Goal: Browse casually

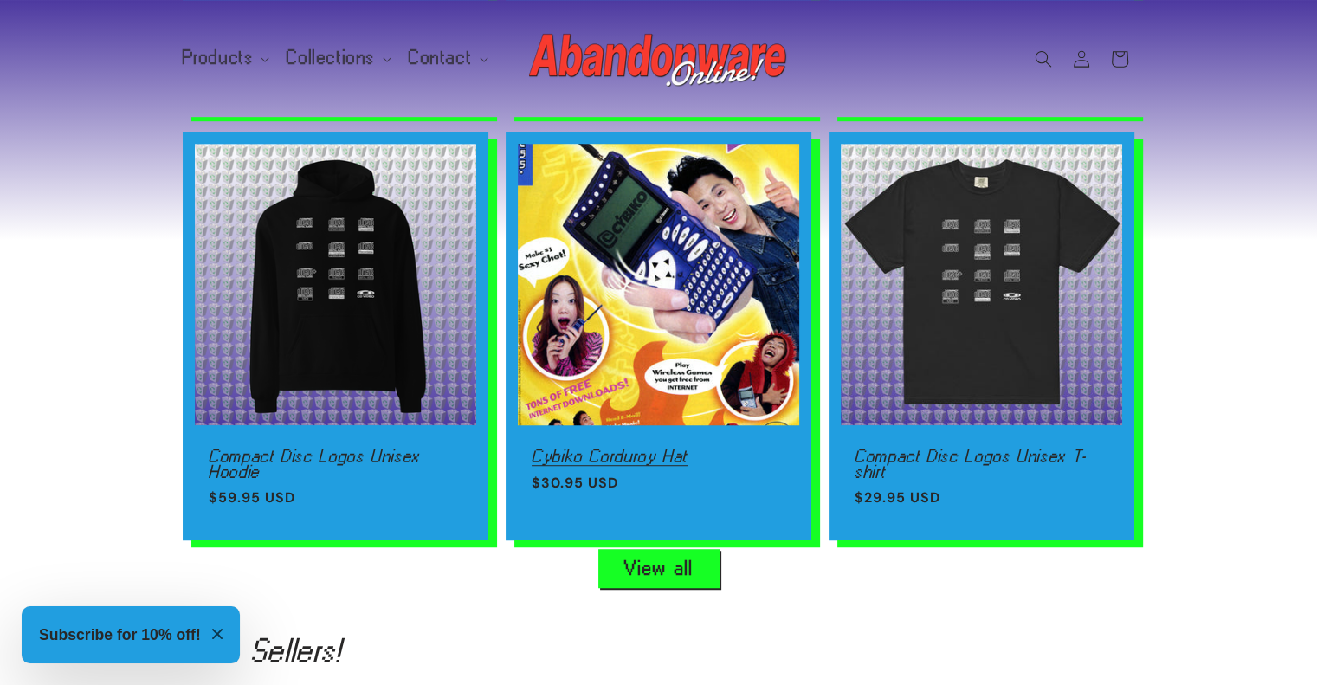
scroll to position [0, 1316]
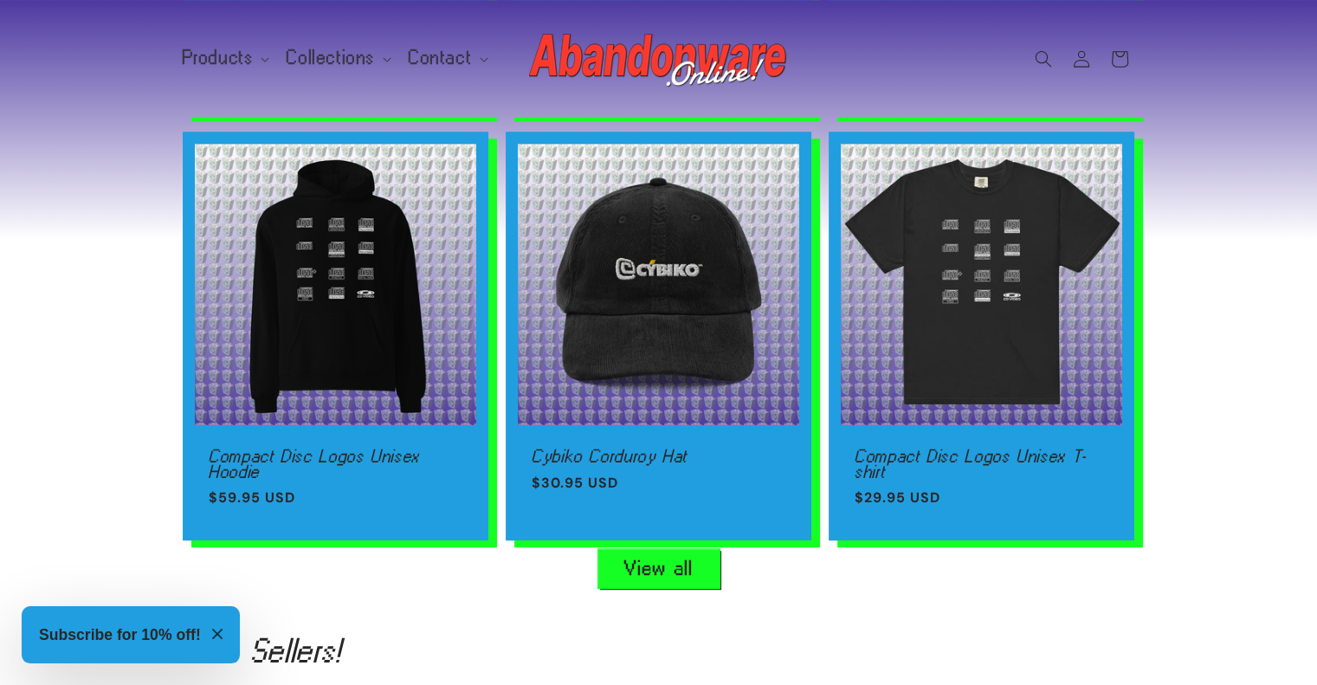
click at [668, 555] on link "View all" at bounding box center [658, 568] width 121 height 39
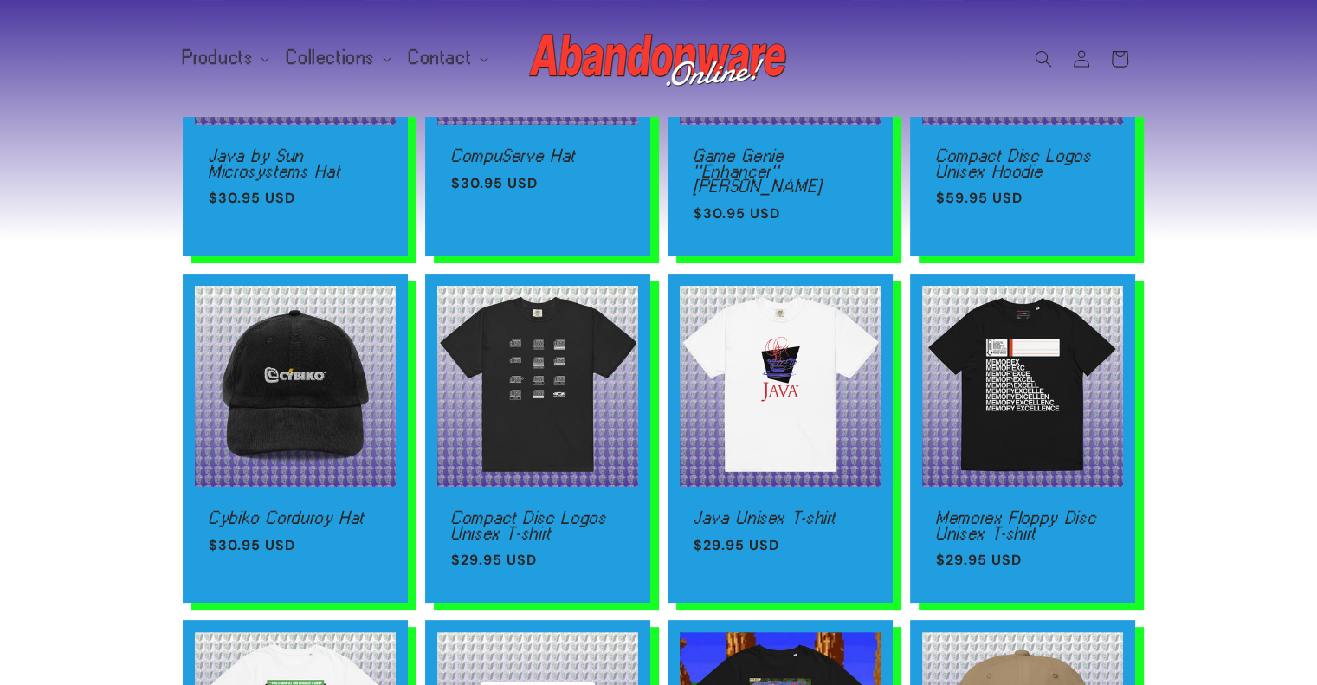
scroll to position [416, 0]
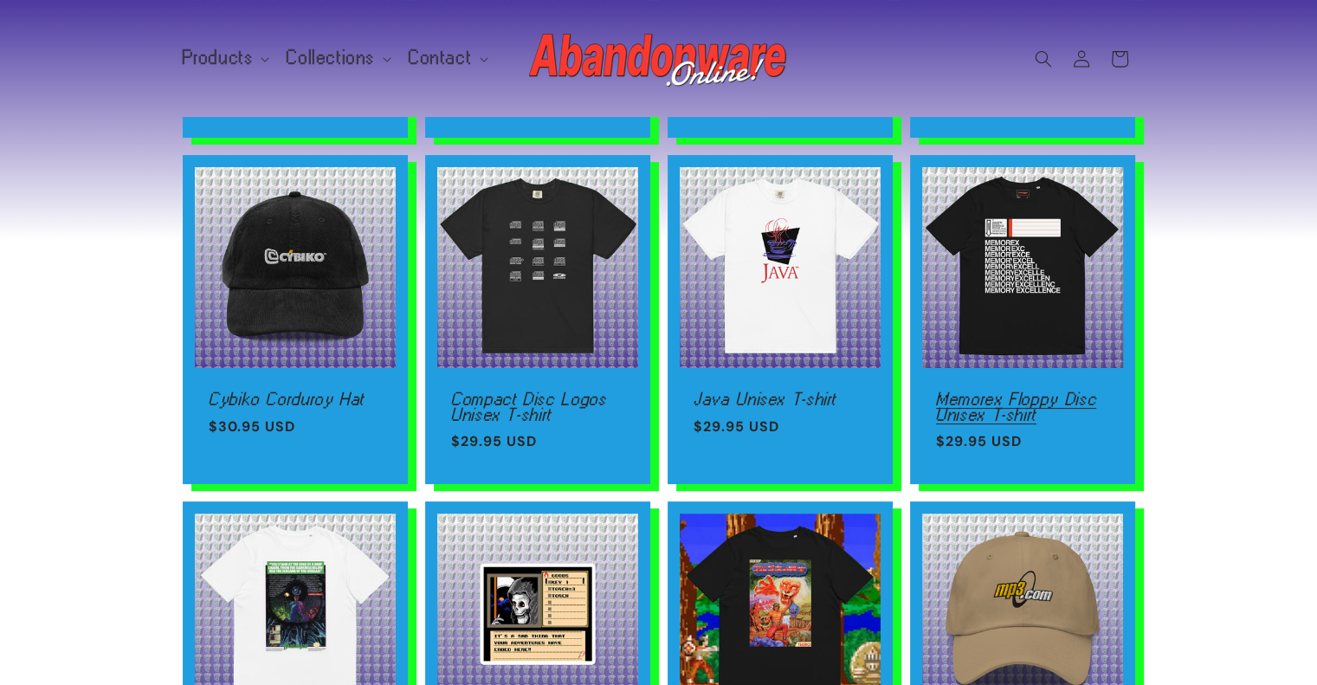
click at [1020, 391] on link "Memorex Floppy Disc Unisex T-shirt" at bounding box center [1022, 406] width 173 height 30
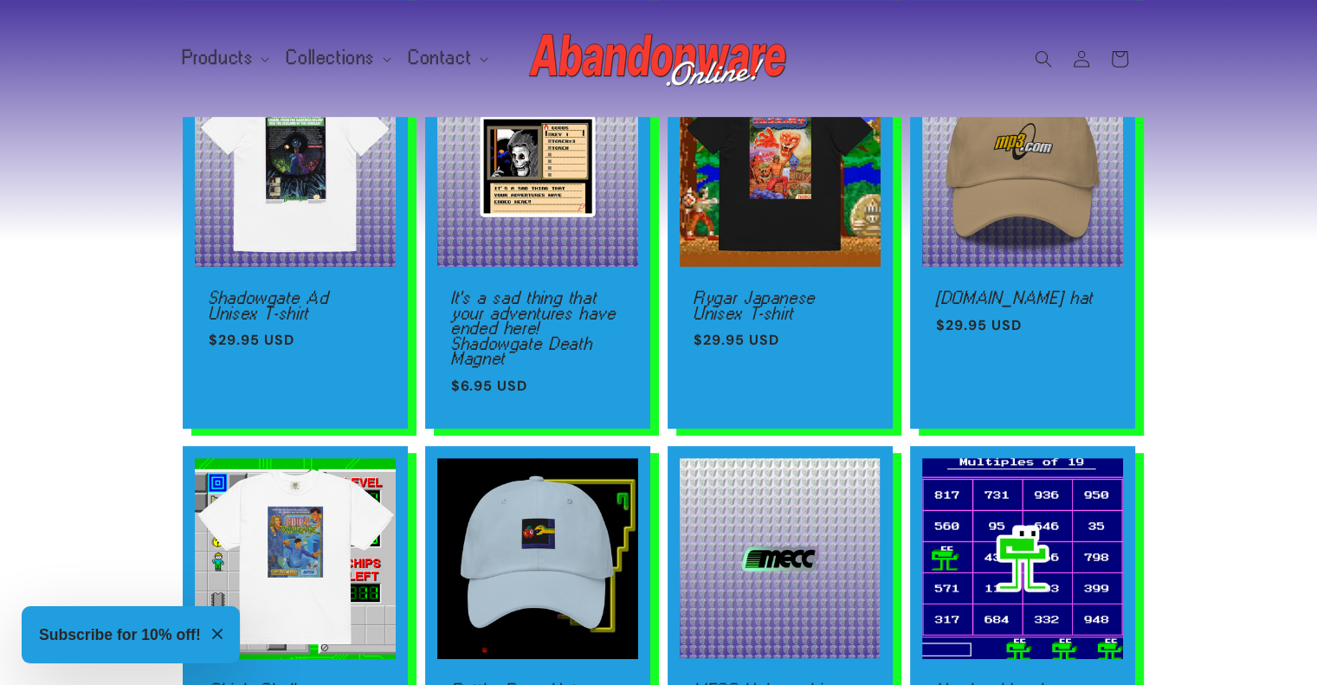
scroll to position [866, 0]
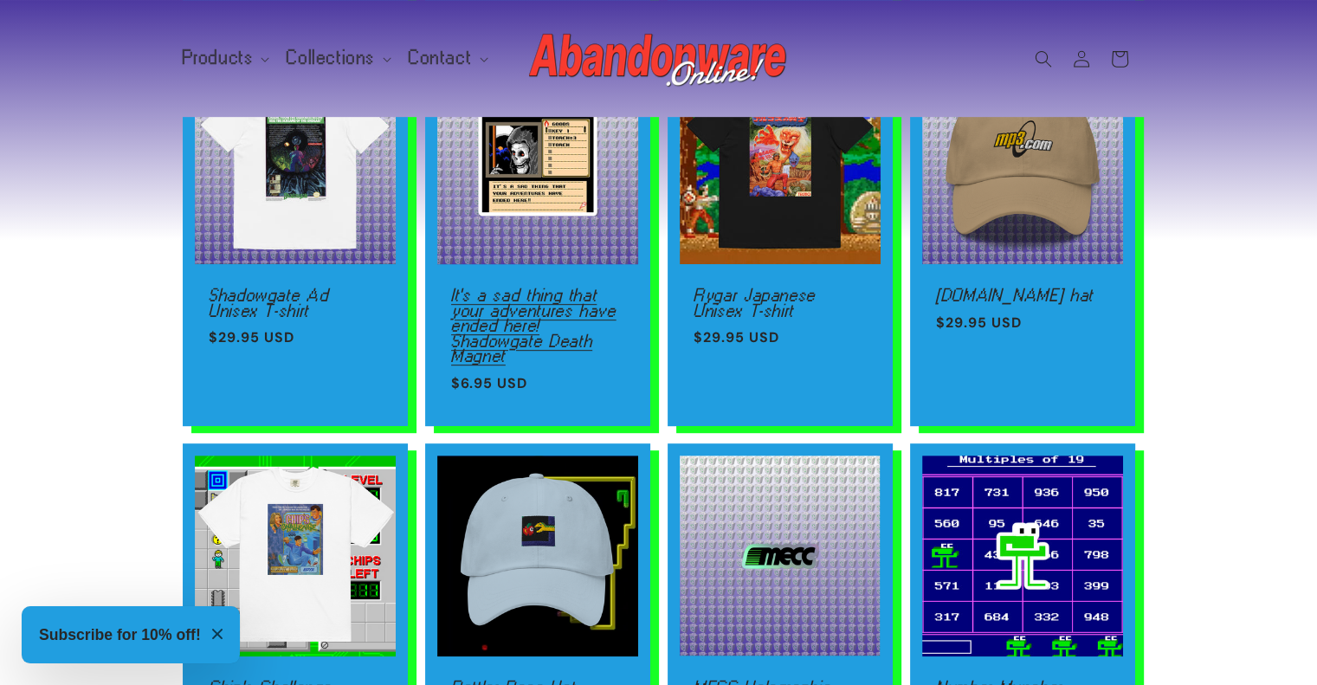
click at [477, 287] on link "It's a sad thing that your adventures have ended here! Shadowgate Death Magnet" at bounding box center [537, 325] width 173 height 76
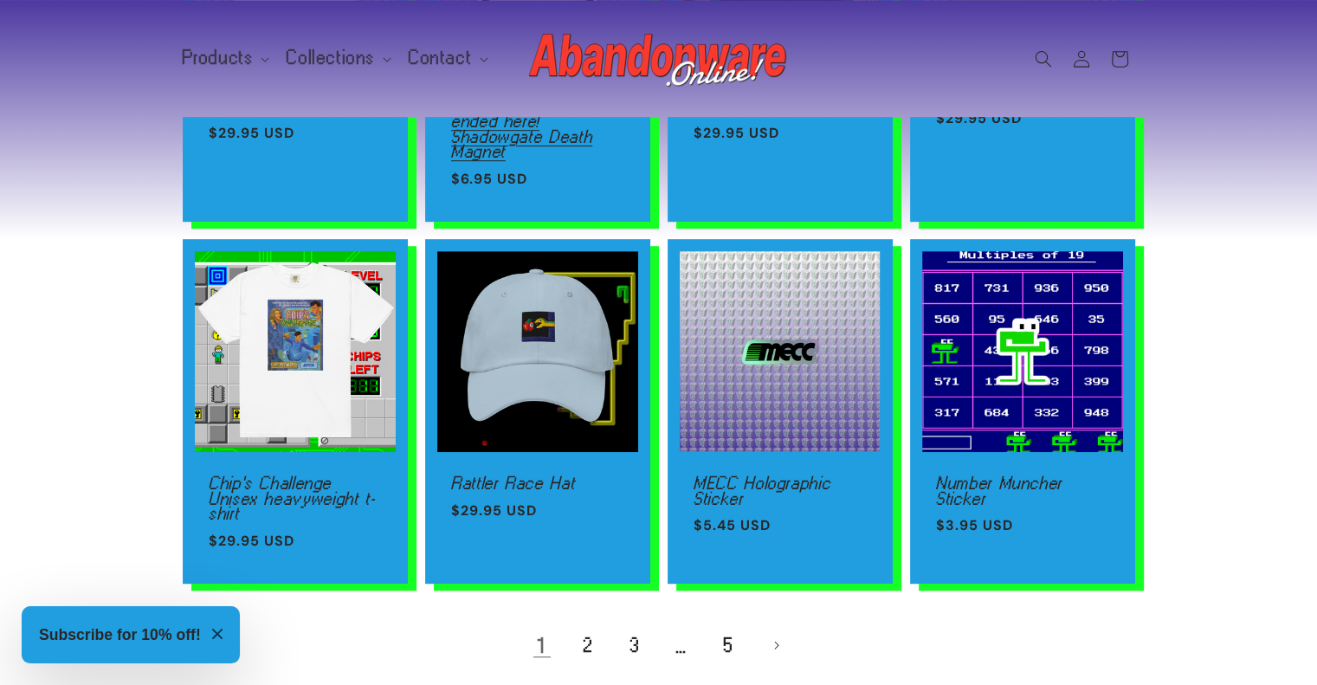
scroll to position [1074, 0]
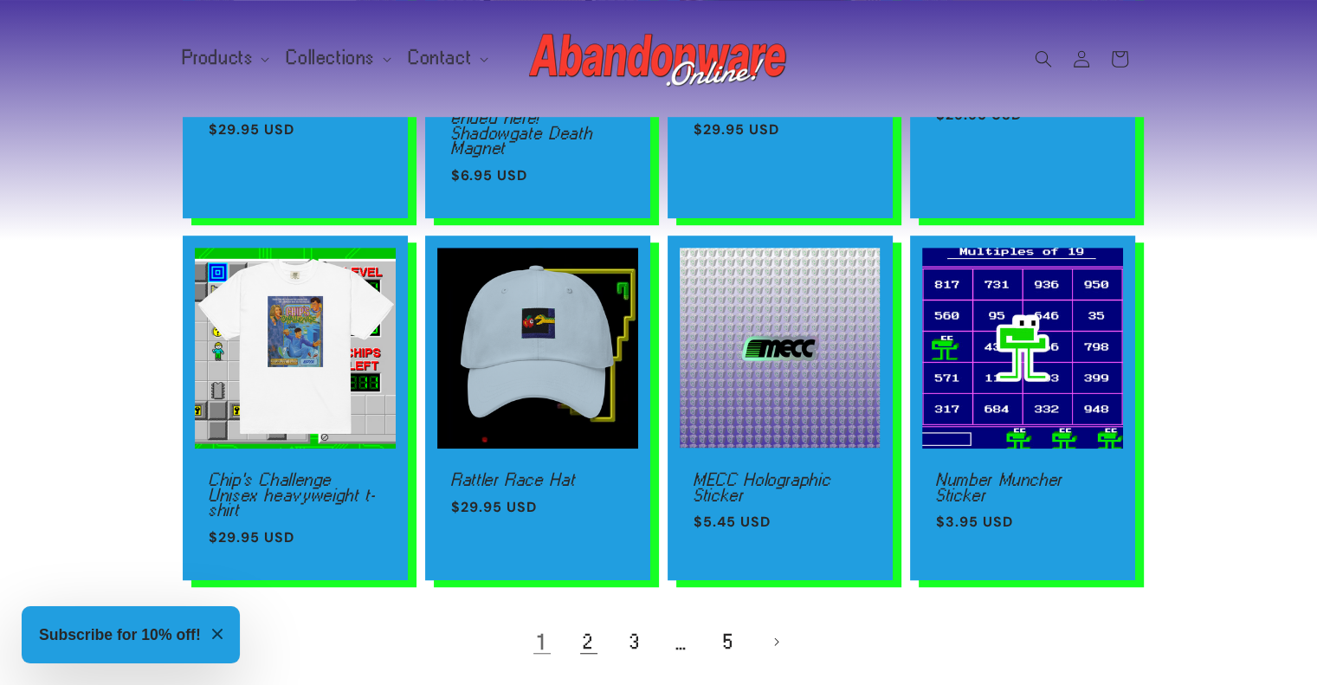
click at [586, 626] on link "2" at bounding box center [589, 642] width 38 height 38
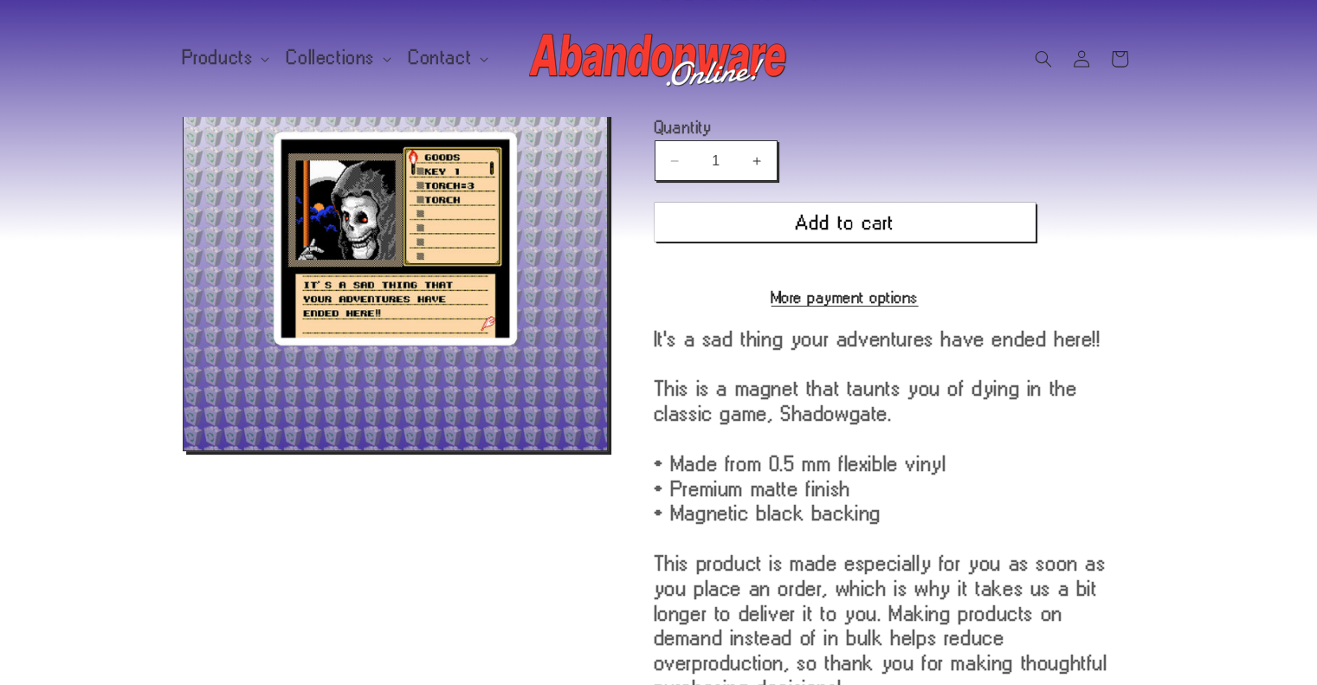
scroll to position [381, 0]
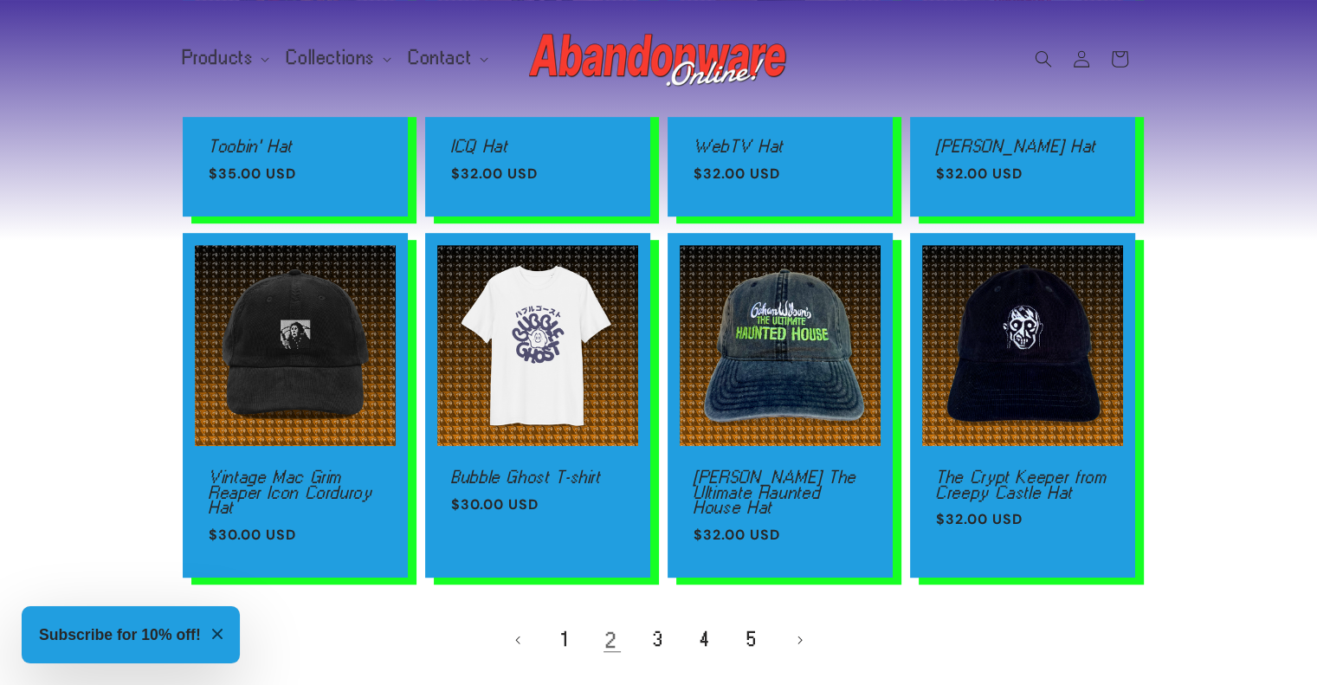
scroll to position [1099, 0]
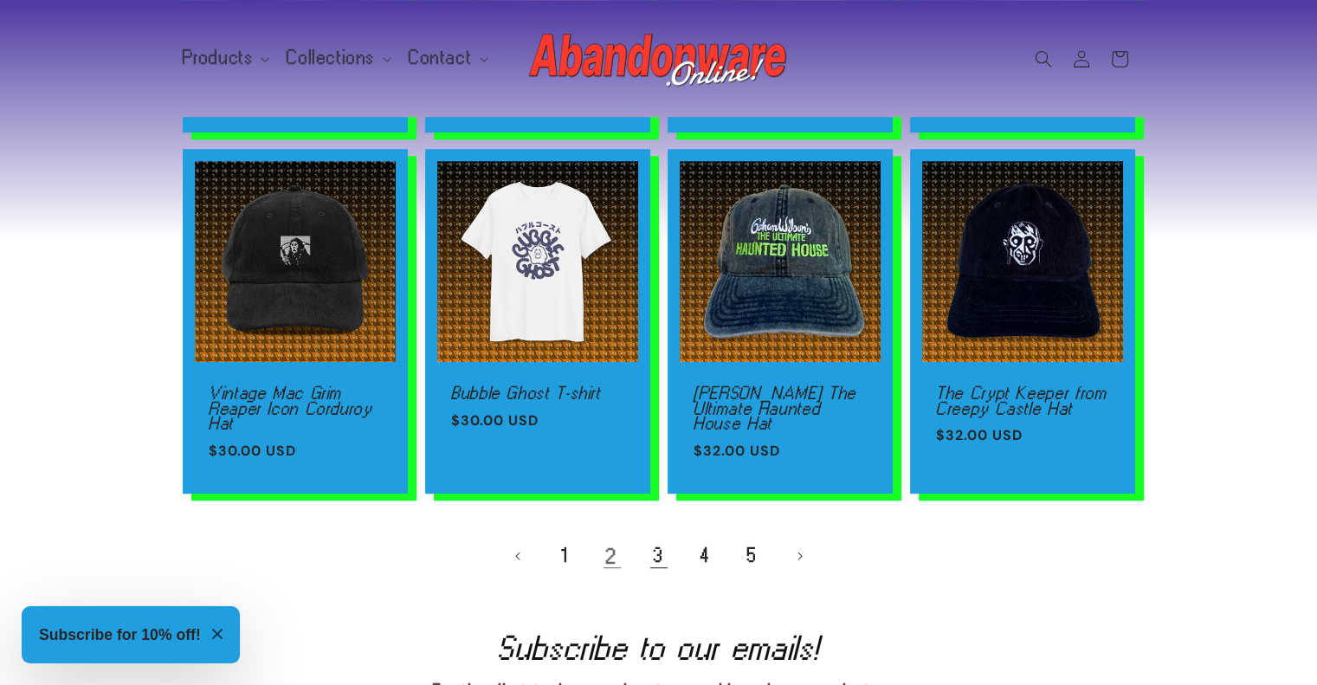
click at [662, 545] on link "3" at bounding box center [659, 556] width 38 height 38
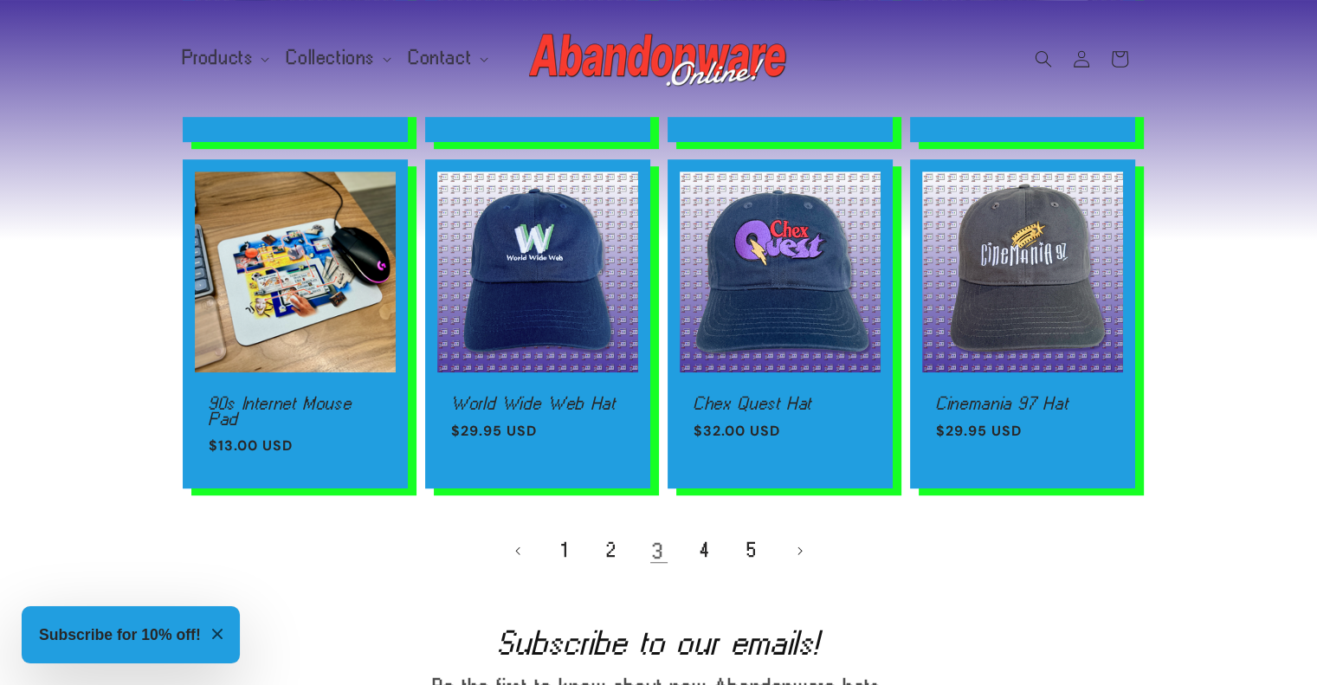
scroll to position [1108, 0]
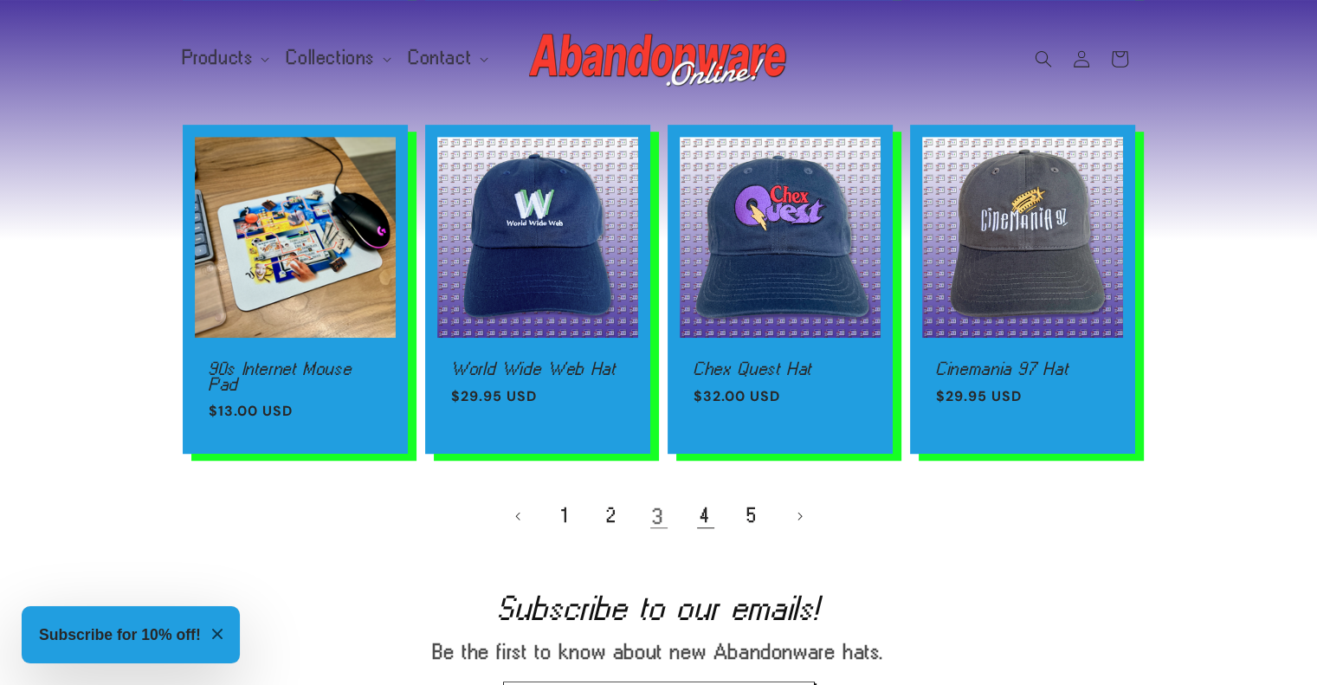
click at [703, 512] on link "4" at bounding box center [706, 516] width 38 height 38
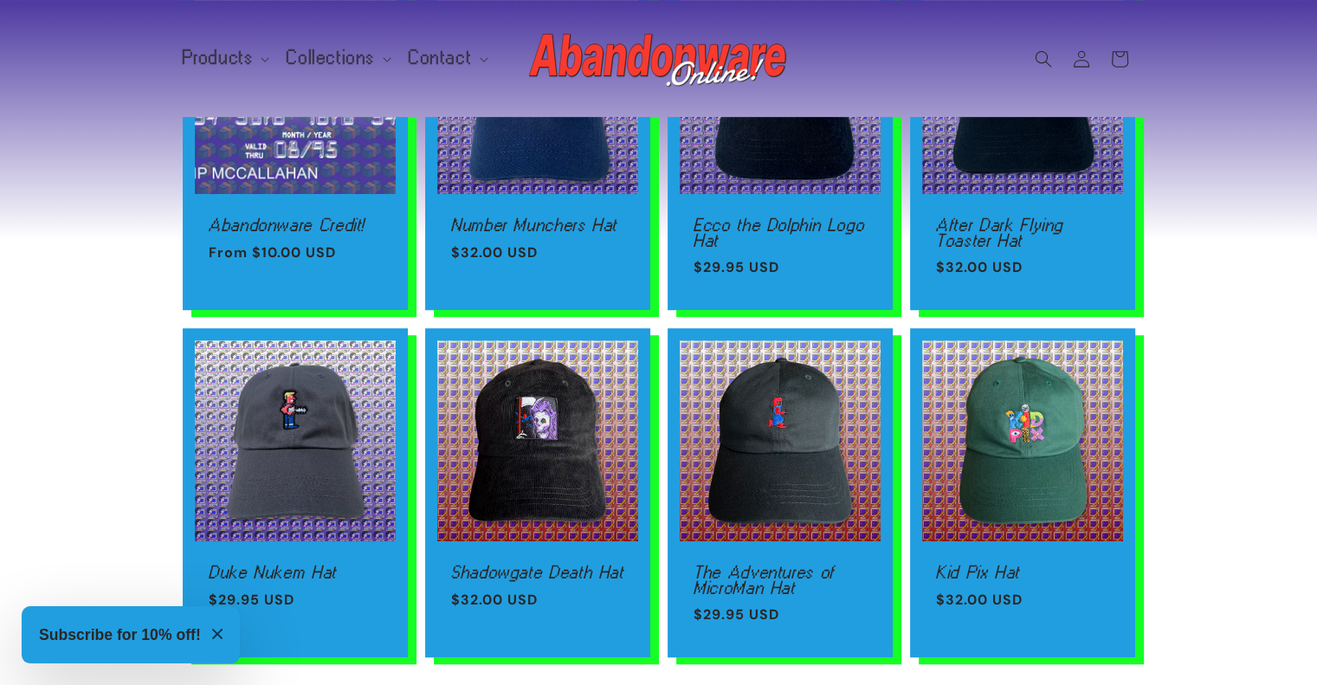
scroll to position [1178, 0]
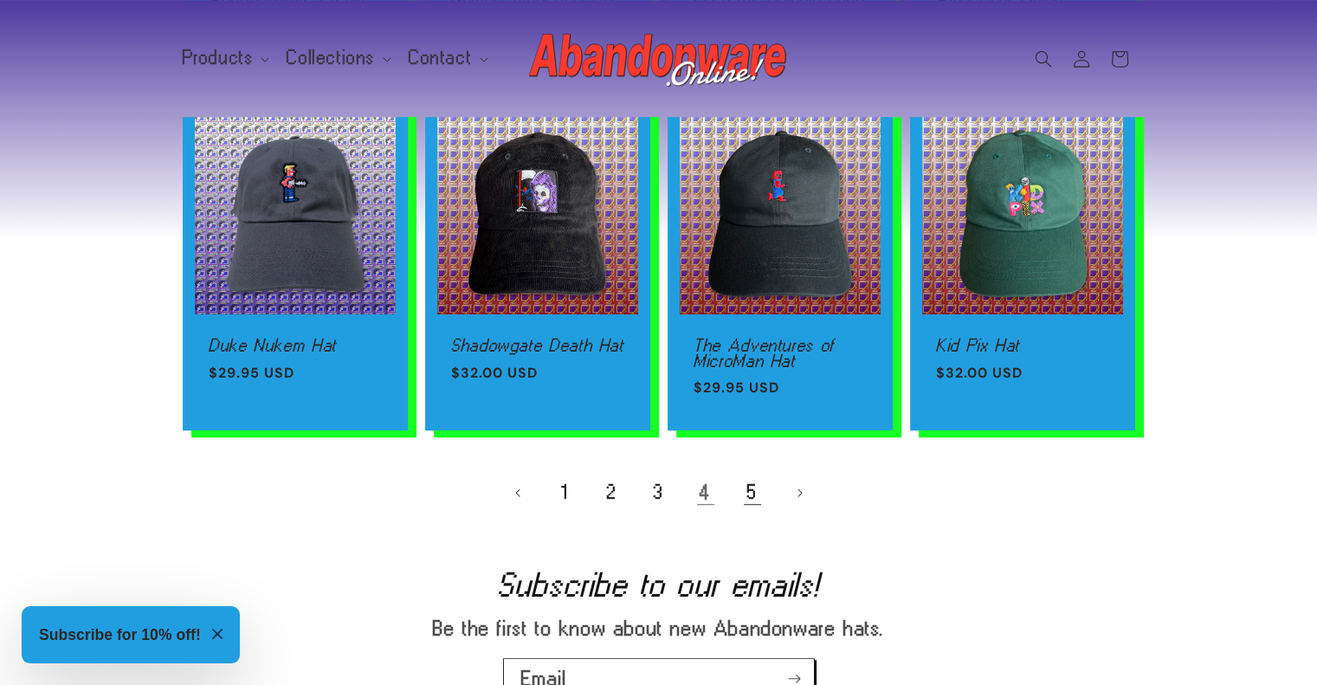
click at [752, 490] on link "5" at bounding box center [752, 493] width 38 height 38
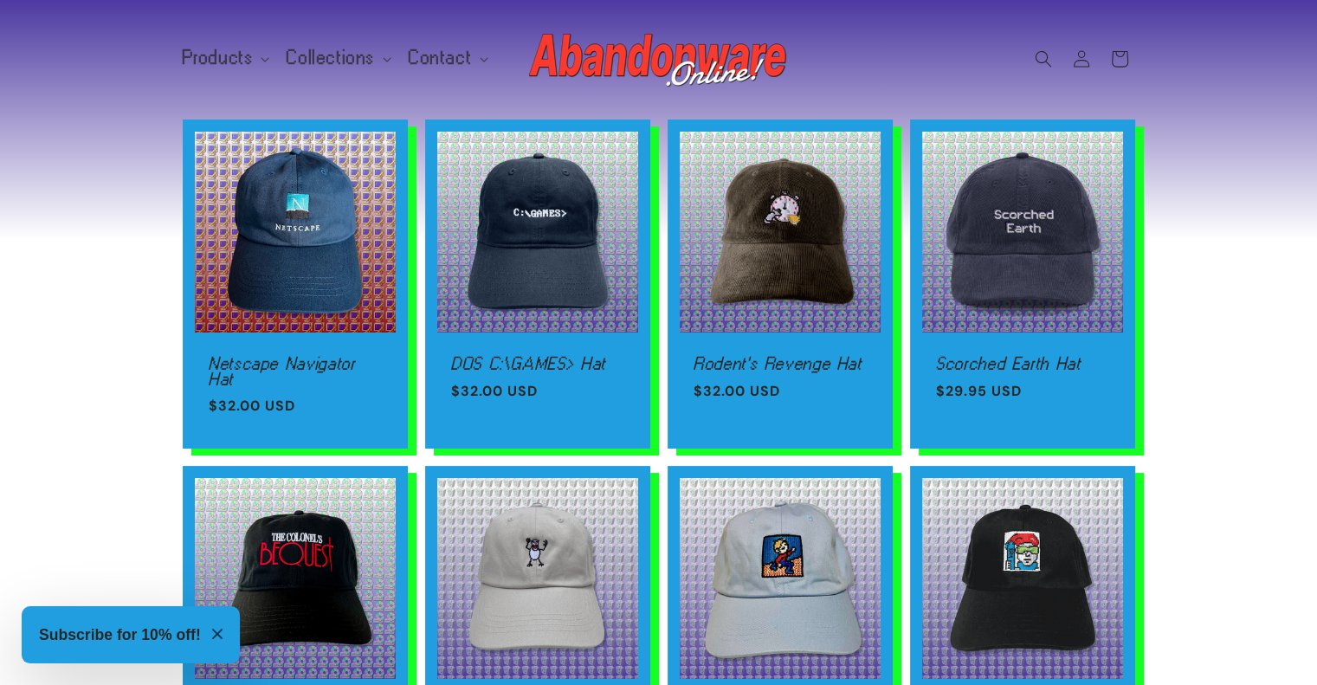
scroll to position [69, 0]
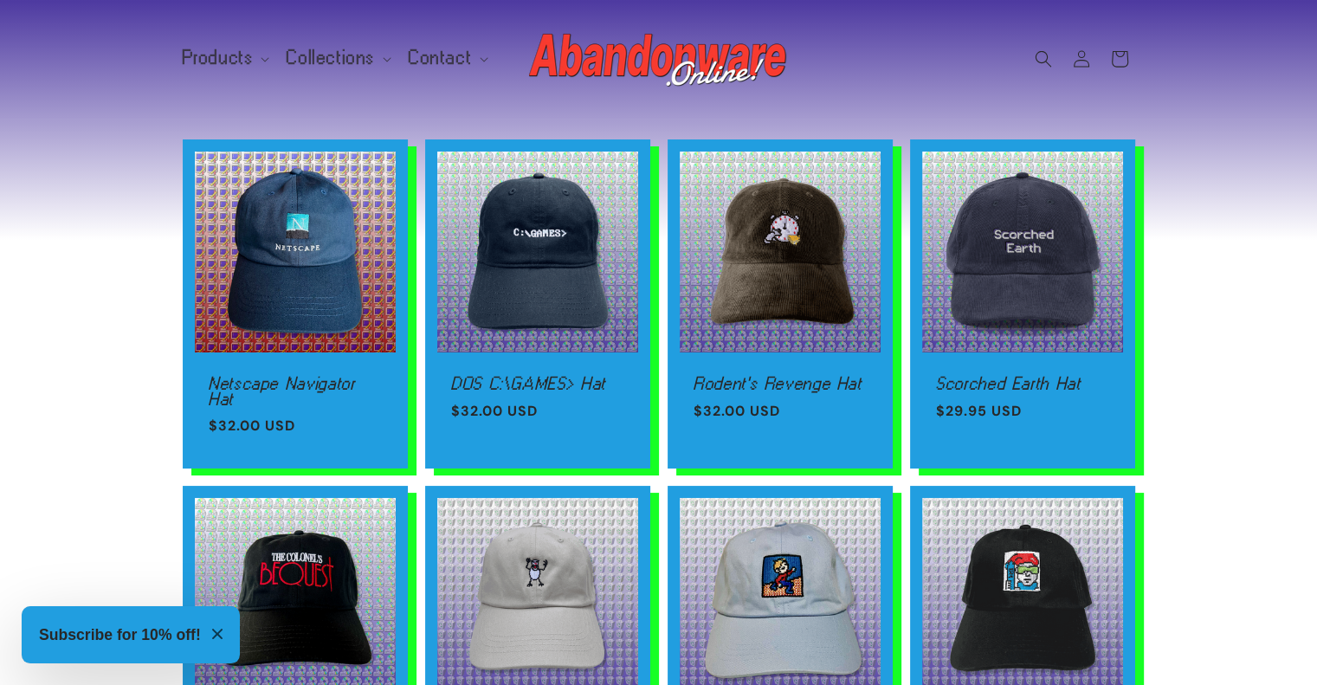
click at [577, 73] on img at bounding box center [659, 58] width 260 height 69
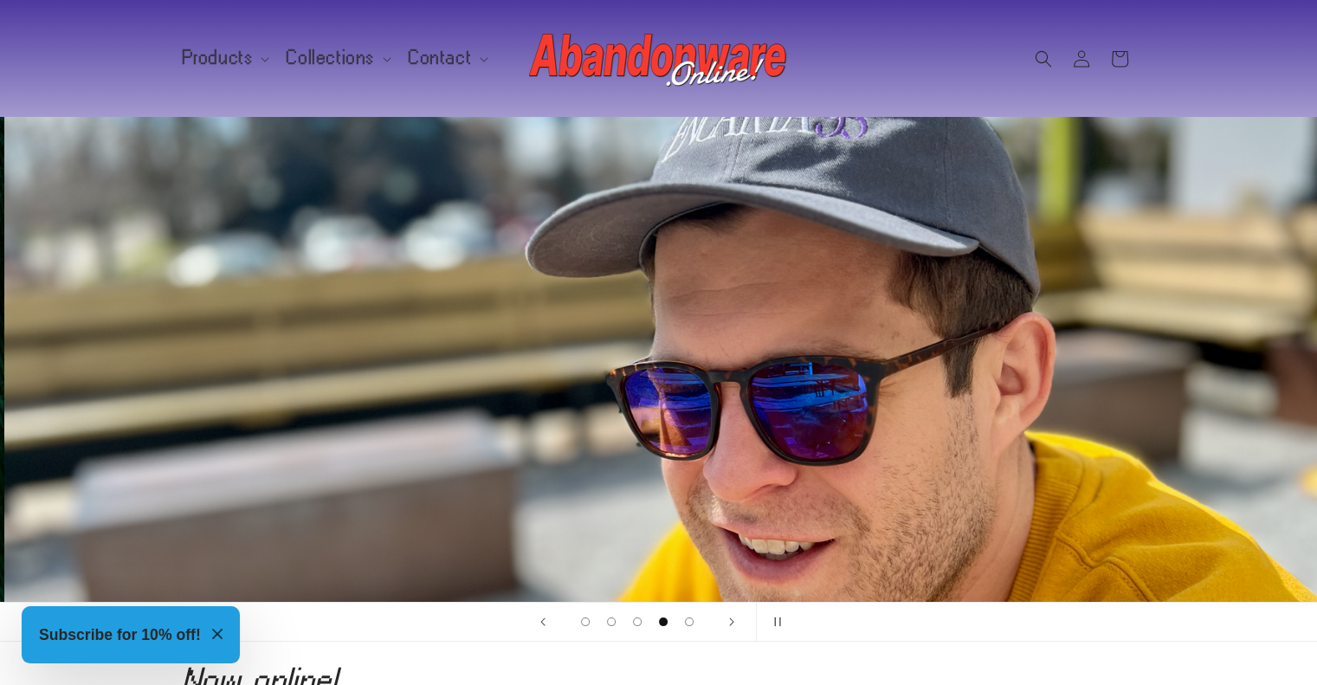
scroll to position [0, 3950]
